Goal: Task Accomplishment & Management: Manage account settings

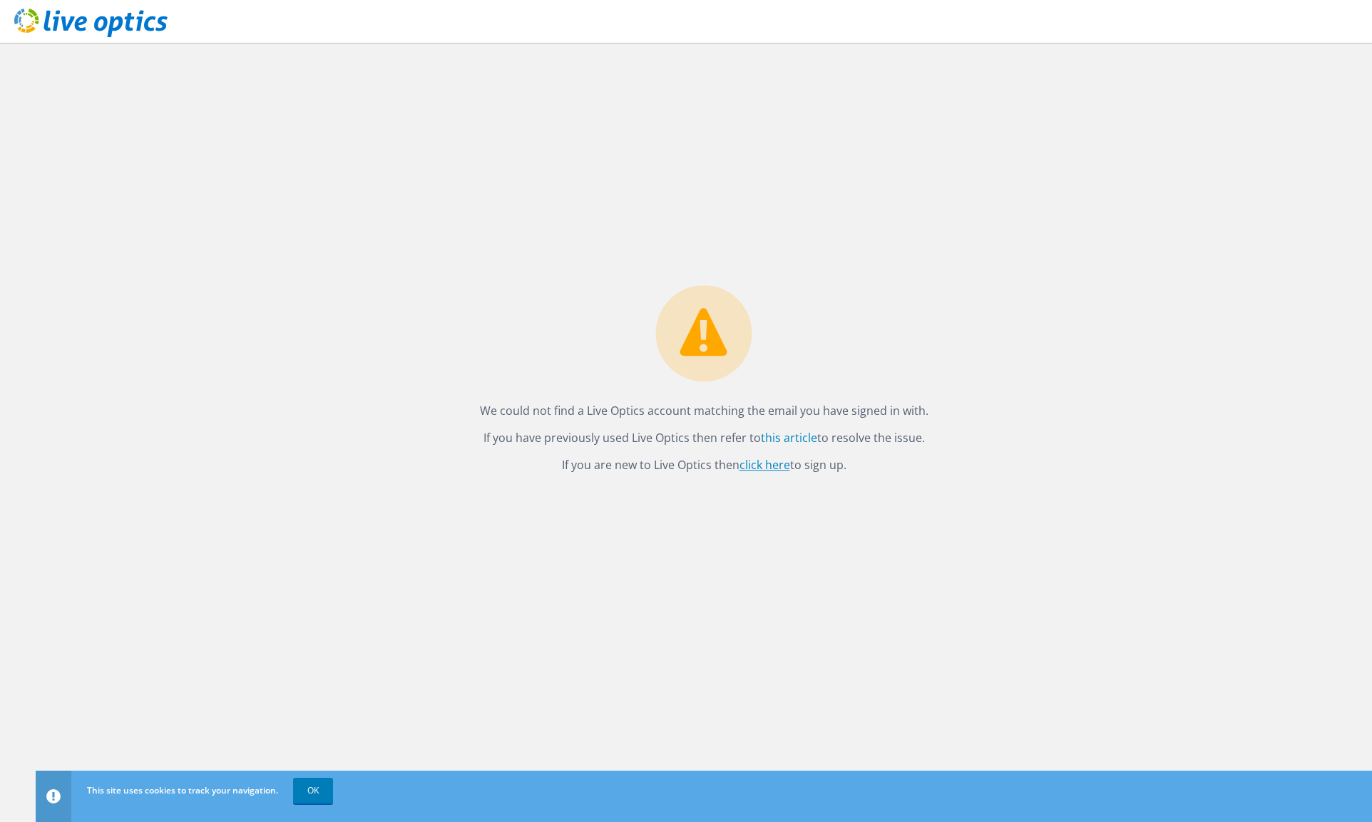
click at [770, 465] on link "click here" at bounding box center [764, 465] width 51 height 16
click at [41, 61] on div "We could not find a Live Optics account matching the email you have signed in w…" at bounding box center [704, 432] width 1336 height 779
click at [130, 27] on icon at bounding box center [90, 23] width 153 height 29
click at [796, 470] on p "If you are new to Live Optics then click here to sign up." at bounding box center [704, 465] width 448 height 20
click at [779, 430] on link "this article" at bounding box center [789, 438] width 56 height 16
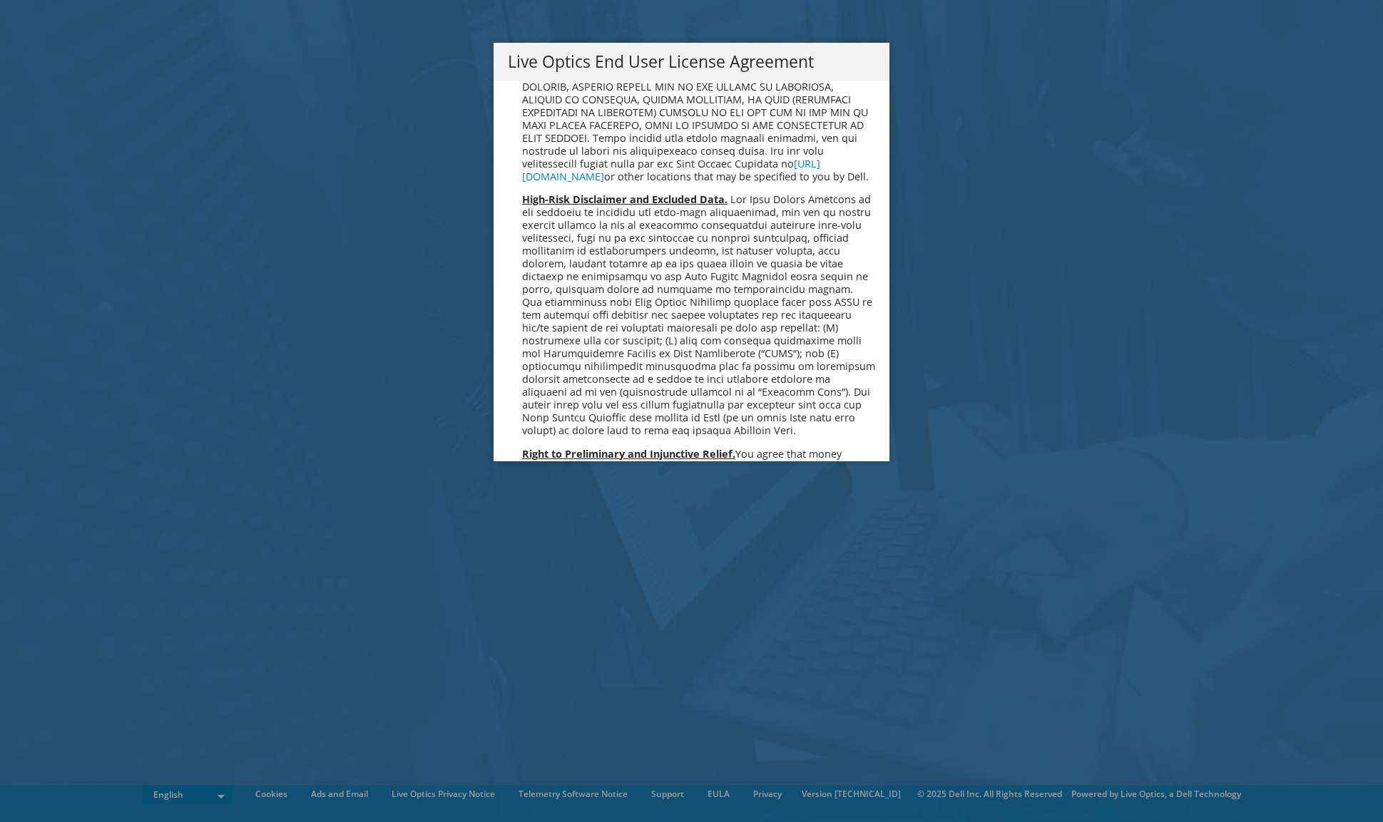
scroll to position [5392, 0]
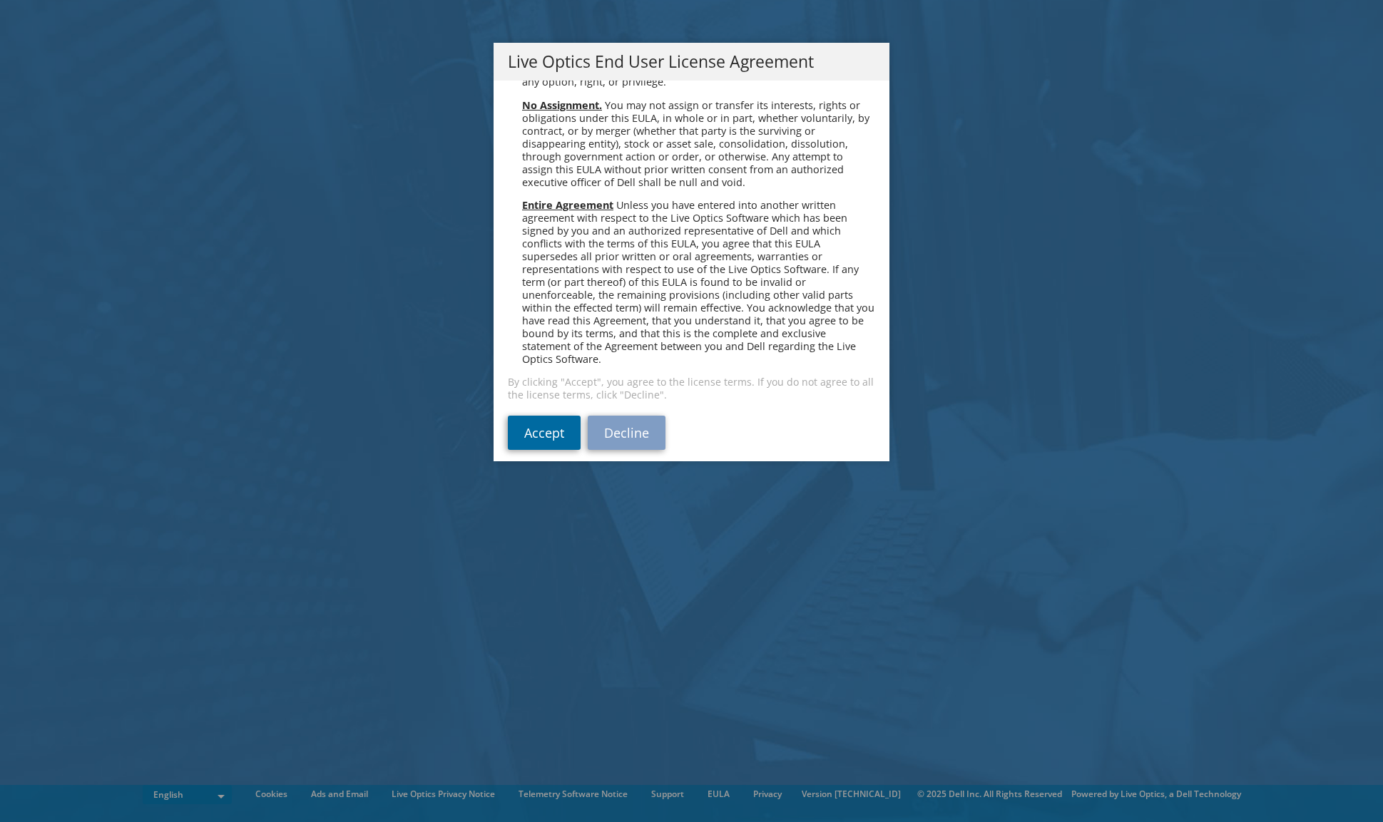
click at [532, 429] on link "Accept" at bounding box center [544, 433] width 73 height 34
